Goal: Information Seeking & Learning: Learn about a topic

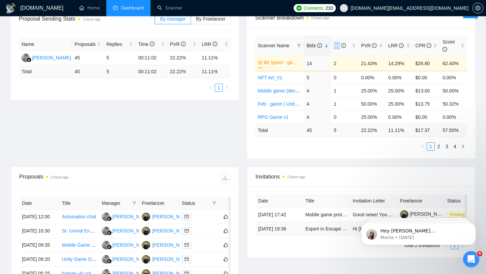
scroll to position [108, 0]
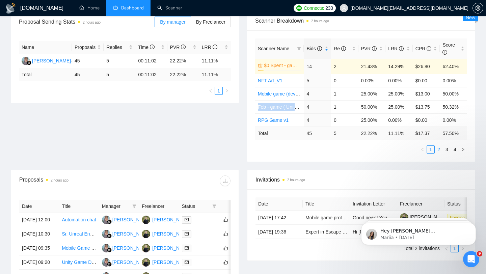
click at [438, 150] on link "2" at bounding box center [438, 149] width 7 height 7
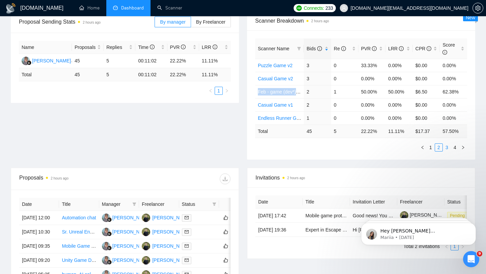
click at [445, 145] on link "3" at bounding box center [446, 147] width 7 height 7
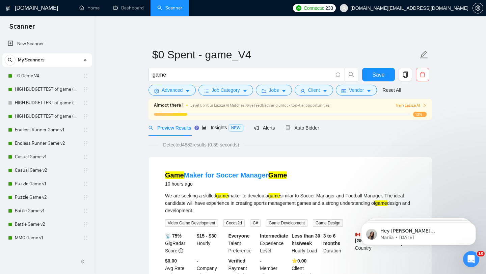
click at [303, 131] on div "Auto Bidder" at bounding box center [308, 127] width 33 height 7
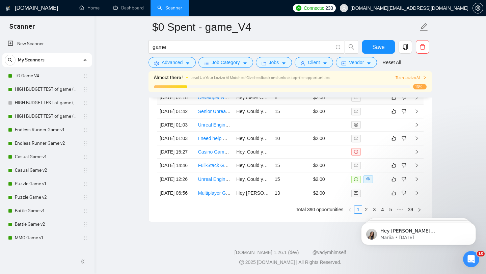
scroll to position [1814, 0]
click at [232, 186] on td "Unreal Engine 5 Gameplay Developer — Tactical Strategy Vertical Slice (Oct–Dec)" at bounding box center [214, 179] width 38 height 14
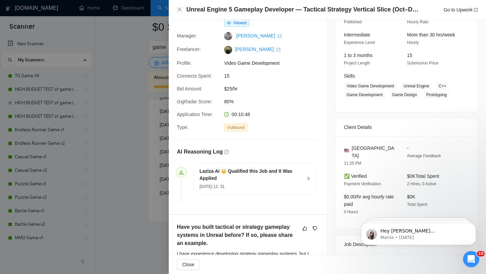
scroll to position [12, 0]
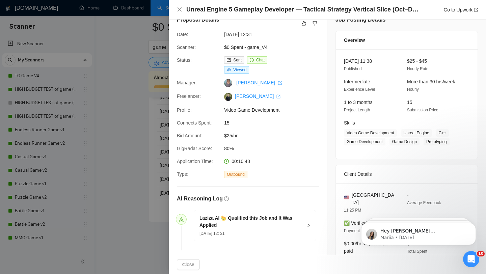
click at [124, 82] on div at bounding box center [243, 137] width 486 height 274
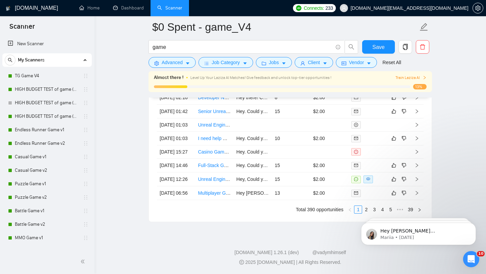
scroll to position [1836, 0]
click at [361, 209] on html "Hey sergio@joinhelix.co, Looks like your Upwork agency FutureSells ran out of c…" at bounding box center [418, 232] width 135 height 47
click at [363, 209] on html "Hey sergio@joinhelix.co, Looks like your Upwork agency FutureSells ran out of c…" at bounding box center [418, 232] width 135 height 47
click at [365, 209] on iframe "To enrich screen reader interactions, please activate Accessibility in Grammarl…" at bounding box center [418, 232] width 135 height 47
click at [365, 207] on link "2" at bounding box center [366, 209] width 7 height 7
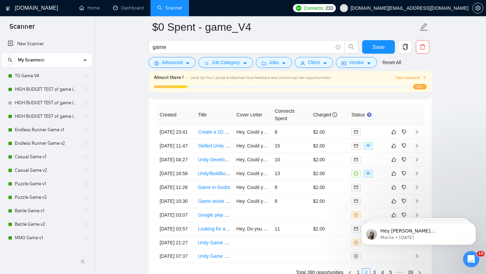
scroll to position [1699, 0]
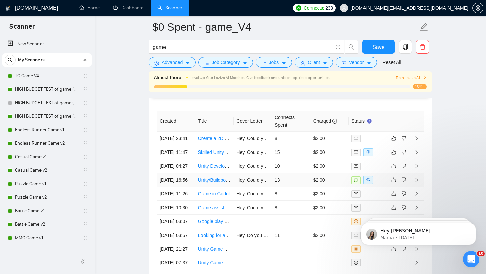
click at [231, 187] on td "Unity/Buildbox Developer for Kids' Learning Game Framework" at bounding box center [214, 180] width 38 height 14
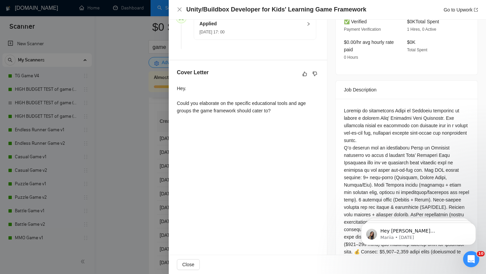
scroll to position [240, 0]
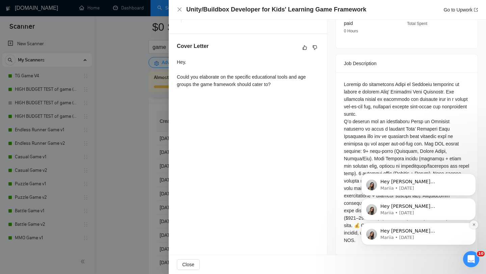
click at [472, 224] on icon "Dismiss notification" at bounding box center [474, 225] width 4 height 4
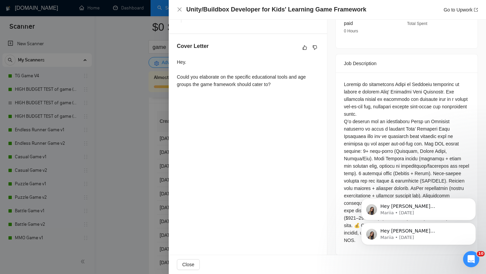
click at [473, 224] on icon "Dismiss notification" at bounding box center [474, 224] width 3 height 3
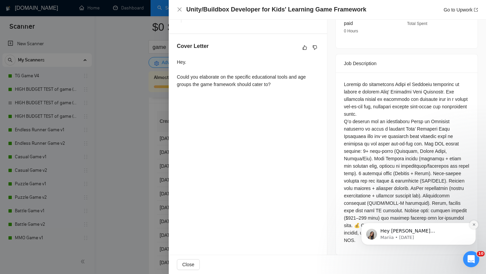
click at [474, 224] on icon "Dismiss notification" at bounding box center [474, 224] width 2 height 2
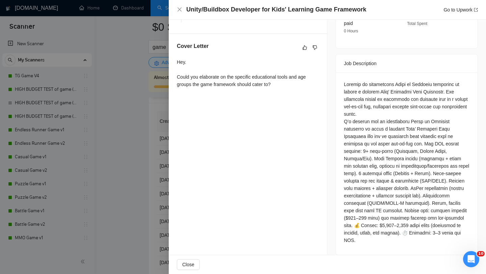
click at [136, 110] on div at bounding box center [243, 137] width 486 height 274
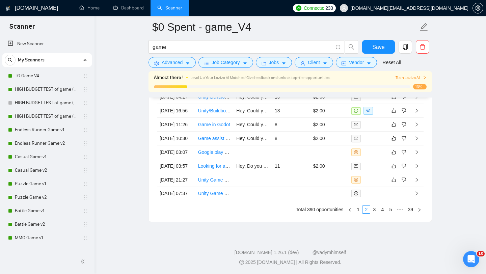
scroll to position [1780, 0]
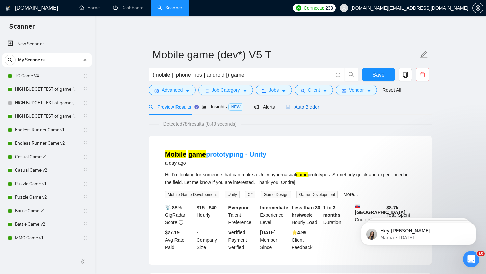
click at [312, 108] on span "Auto Bidder" at bounding box center [302, 106] width 33 height 5
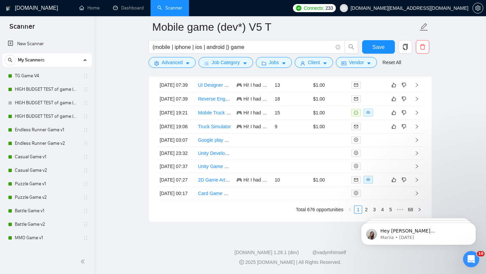
scroll to position [1731, 0]
click at [214, 120] on td "Mobile Truck Simulator Game Development for iOS and Android" at bounding box center [214, 113] width 38 height 14
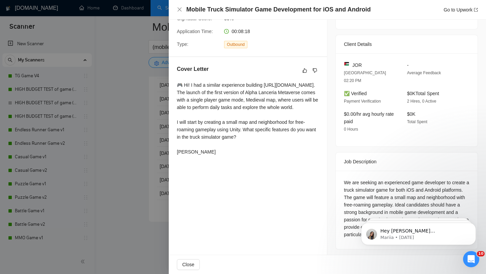
scroll to position [143, 0]
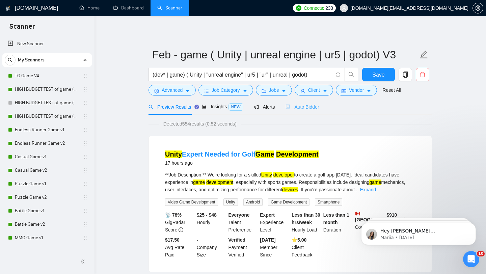
click at [314, 112] on div "Auto Bidder" at bounding box center [302, 107] width 33 height 16
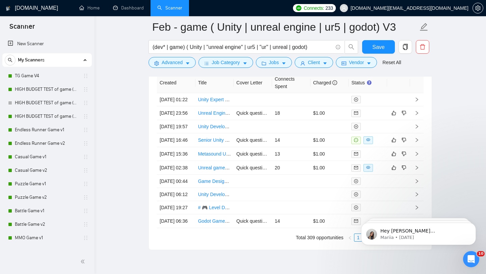
scroll to position [1739, 0]
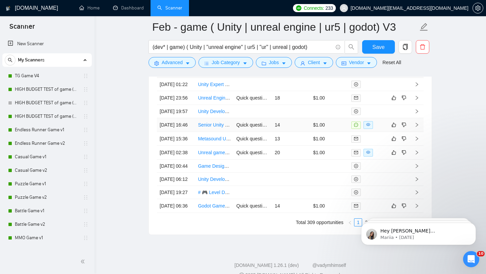
click at [224, 132] on td "Senior Unity Developer" at bounding box center [214, 125] width 38 height 14
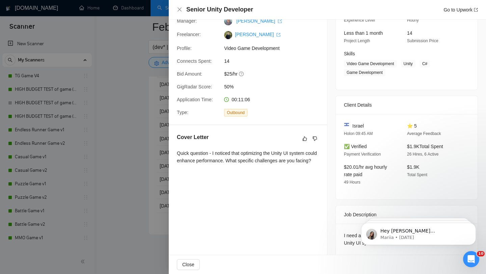
scroll to position [91, 0]
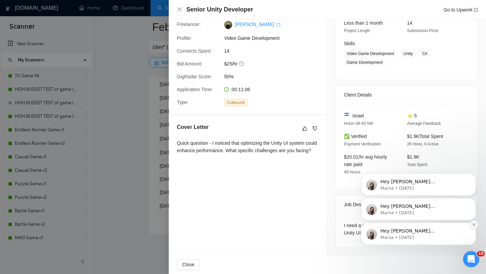
click at [474, 224] on icon "Dismiss notification" at bounding box center [474, 225] width 4 height 4
click at [474, 224] on icon "Dismiss notification" at bounding box center [474, 224] width 2 height 2
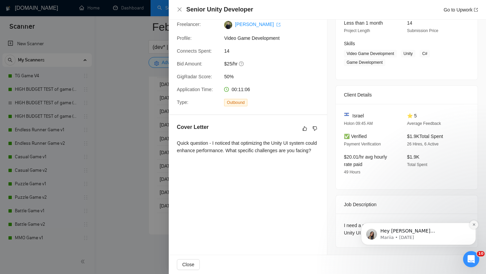
click at [474, 225] on icon "Dismiss notification" at bounding box center [474, 224] width 2 height 2
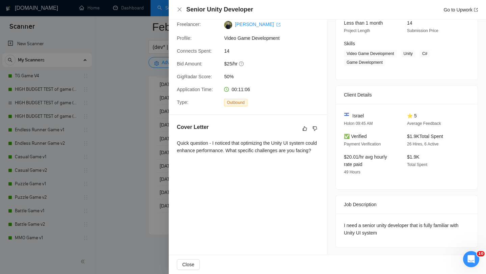
click at [144, 128] on div at bounding box center [243, 137] width 486 height 274
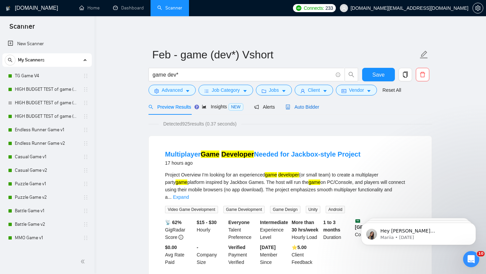
click at [304, 104] on span "Auto Bidder" at bounding box center [302, 106] width 33 height 5
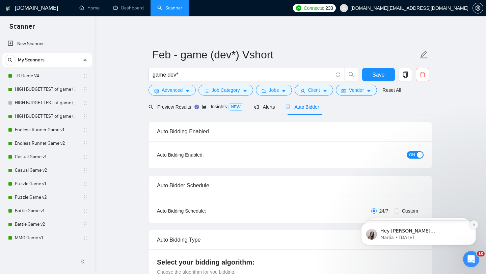
radio input "false"
radio input "true"
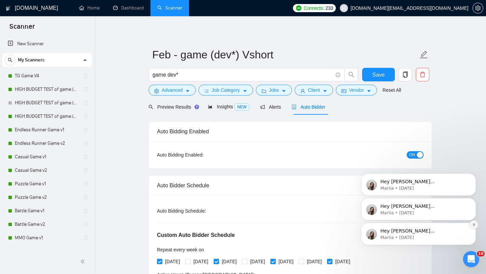
click at [473, 224] on icon "Dismiss notification" at bounding box center [474, 224] width 2 height 2
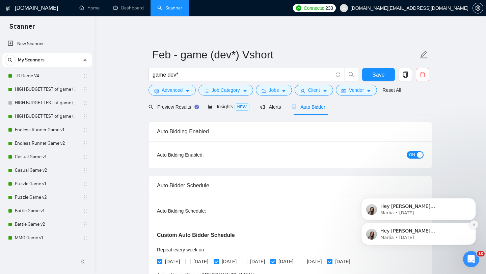
click at [473, 224] on icon "Dismiss notification" at bounding box center [474, 225] width 4 height 4
click at [474, 227] on button "Dismiss notification" at bounding box center [474, 224] width 9 height 9
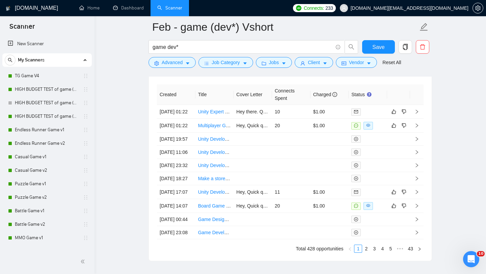
scroll to position [1856, 0]
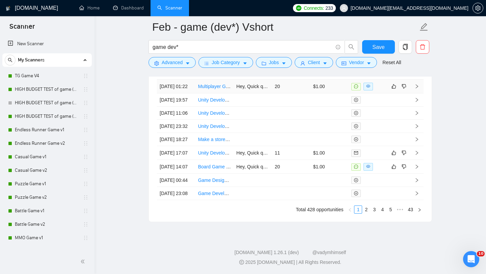
click at [184, 88] on td "[DATE] 01:22" at bounding box center [176, 87] width 38 height 14
